Goal: Task Accomplishment & Management: Use online tool/utility

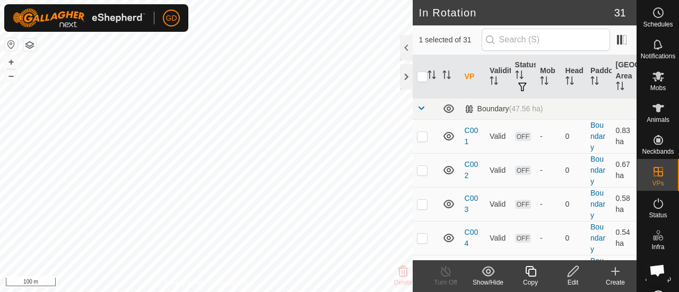
scroll to position [1694, 0]
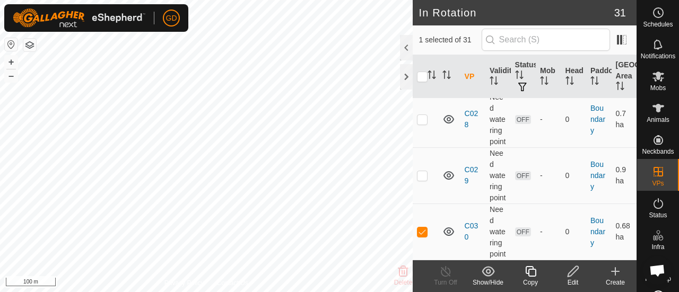
click at [532, 274] on icon at bounding box center [530, 271] width 13 height 13
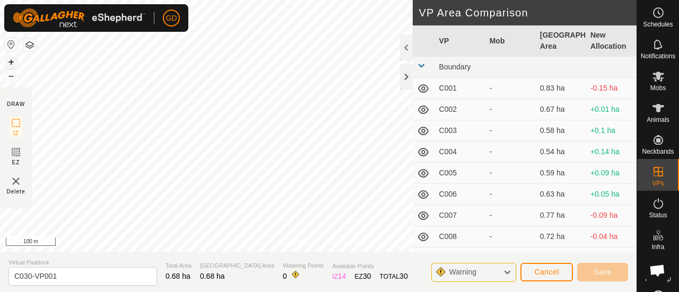
click at [10, 63] on button "+" at bounding box center [11, 62] width 13 height 13
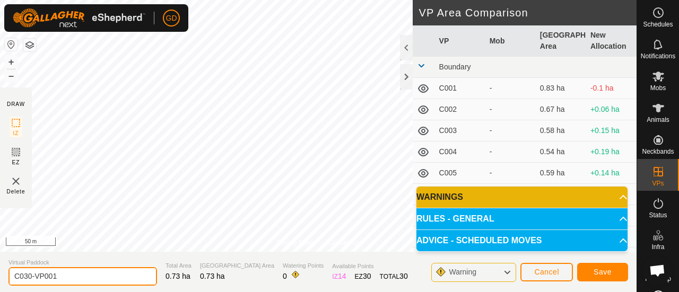
drag, startPoint x: 70, startPoint y: 275, endPoint x: 29, endPoint y: 275, distance: 41.4
click at [29, 275] on input "C030-VP001" at bounding box center [82, 276] width 148 height 19
type input "C031"
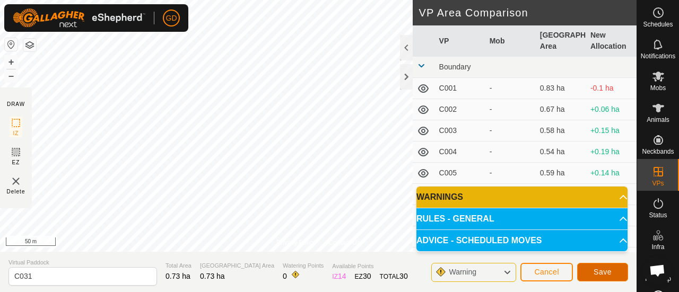
click at [600, 271] on span "Save" at bounding box center [602, 272] width 18 height 8
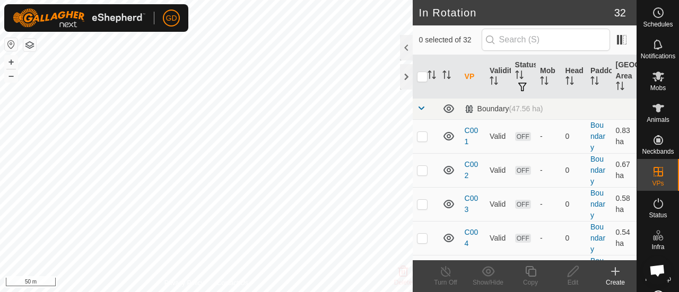
checkbox input "true"
click at [568, 271] on icon at bounding box center [572, 271] width 13 height 13
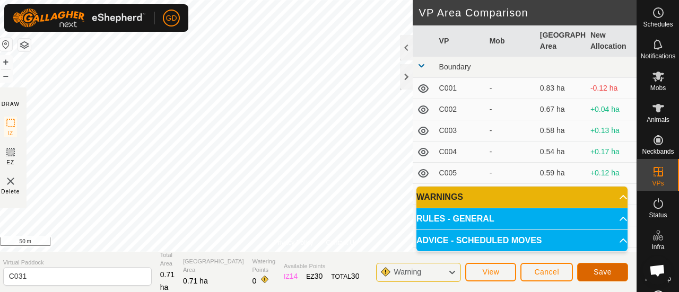
click at [594, 270] on span "Save" at bounding box center [602, 272] width 18 height 8
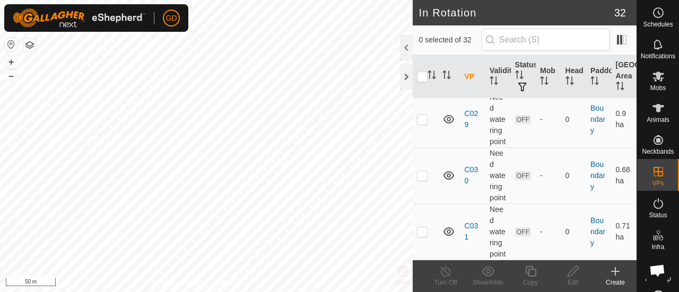
scroll to position [1773, 0]
click at [426, 227] on p-checkbox at bounding box center [422, 231] width 11 height 8
checkbox input "true"
click at [532, 275] on icon at bounding box center [530, 271] width 13 height 13
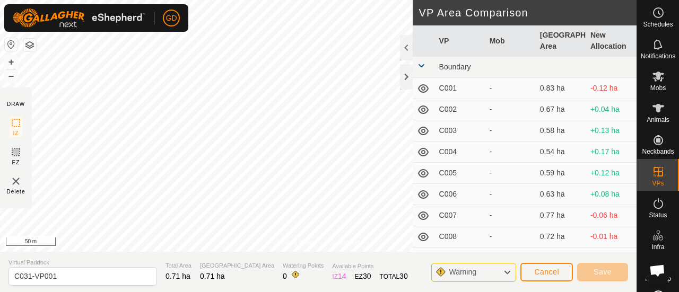
click at [153, 272] on div "Privacy Policy Contact Us Status: OFF Type: Inclusion Zone + – ⇧ i 50 m DRAW IZ…" at bounding box center [318, 146] width 636 height 292
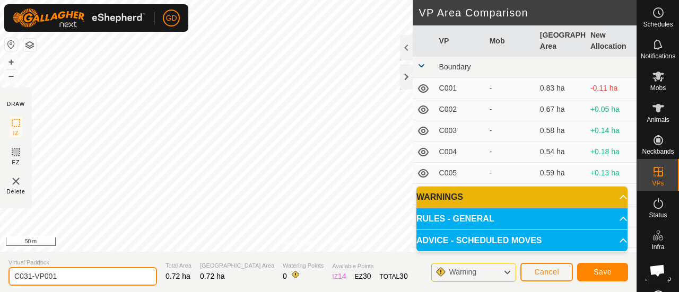
drag, startPoint x: 63, startPoint y: 276, endPoint x: 29, endPoint y: 274, distance: 34.5
click at [29, 274] on input "C031-VP001" at bounding box center [82, 276] width 148 height 19
type input "C032"
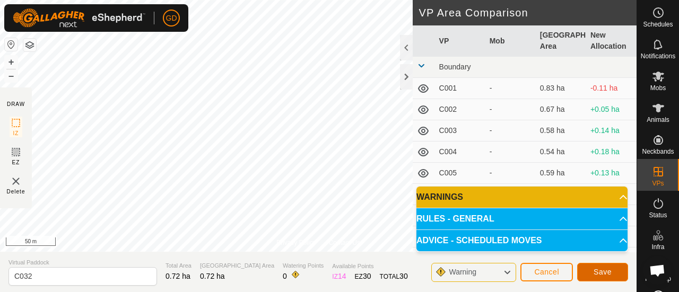
click at [603, 270] on span "Save" at bounding box center [602, 272] width 18 height 8
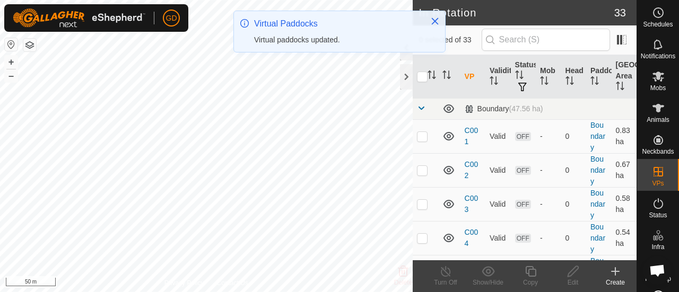
checkbox input "true"
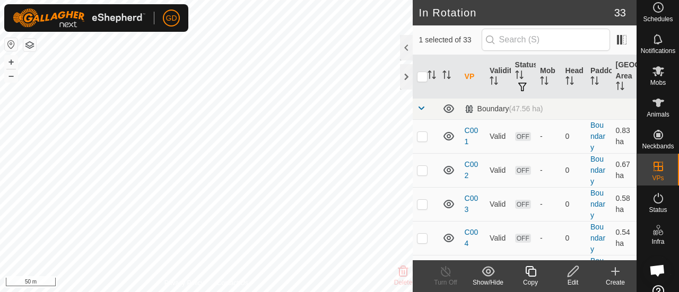
scroll to position [3, 0]
click at [12, 78] on button "–" at bounding box center [11, 75] width 13 height 13
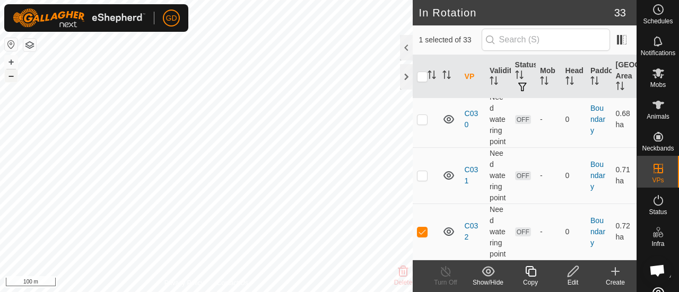
scroll to position [1851, 0]
